Goal: Task Accomplishment & Management: Complete application form

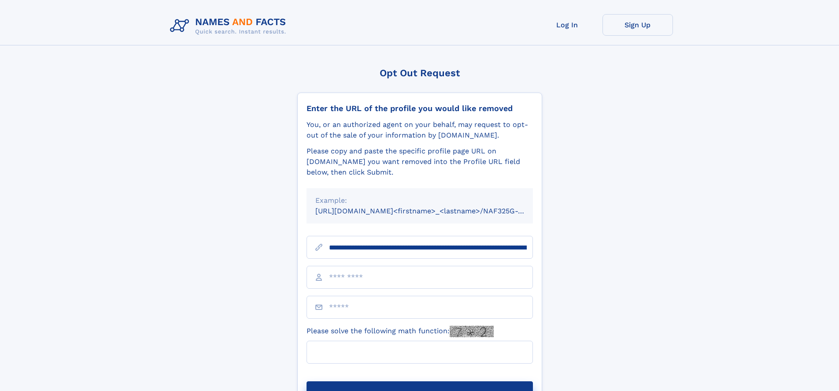
scroll to position [0, 103]
type input "**********"
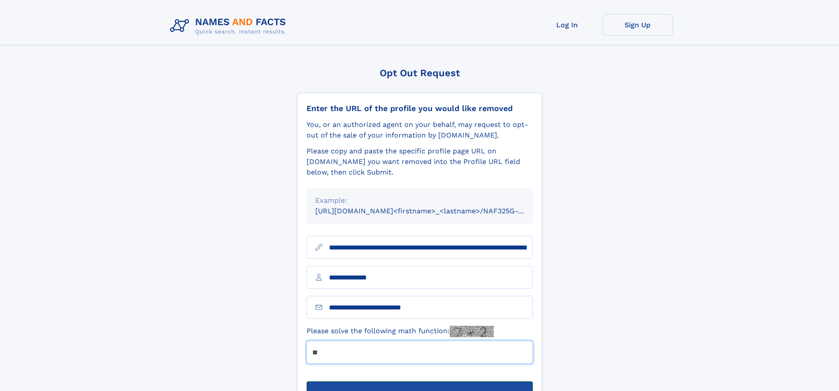
type input "**"
click at [419, 381] on button "Submit Opt Out Request" at bounding box center [420, 395] width 226 height 28
